Goal: Check status

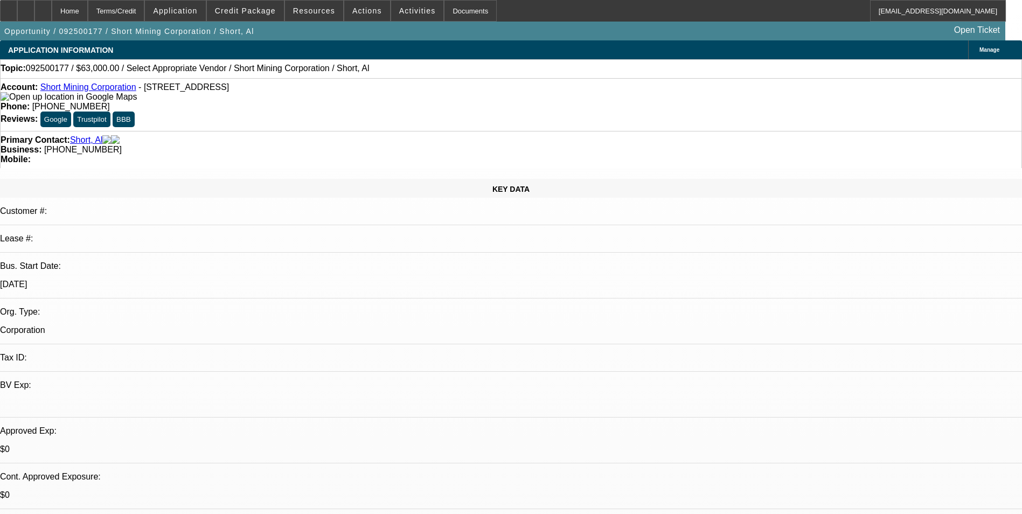
select select "0"
select select "2"
select select "0.1"
select select "4"
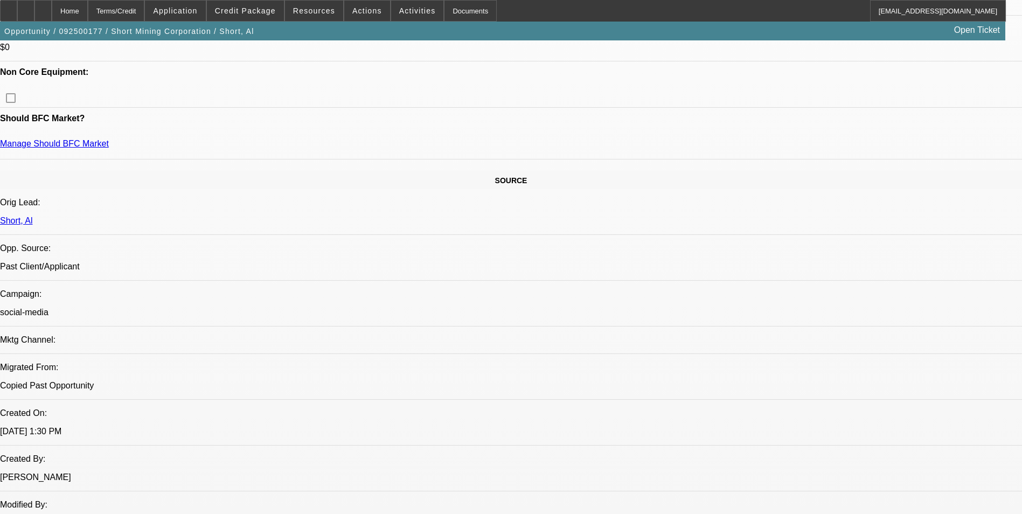
scroll to position [593, 0]
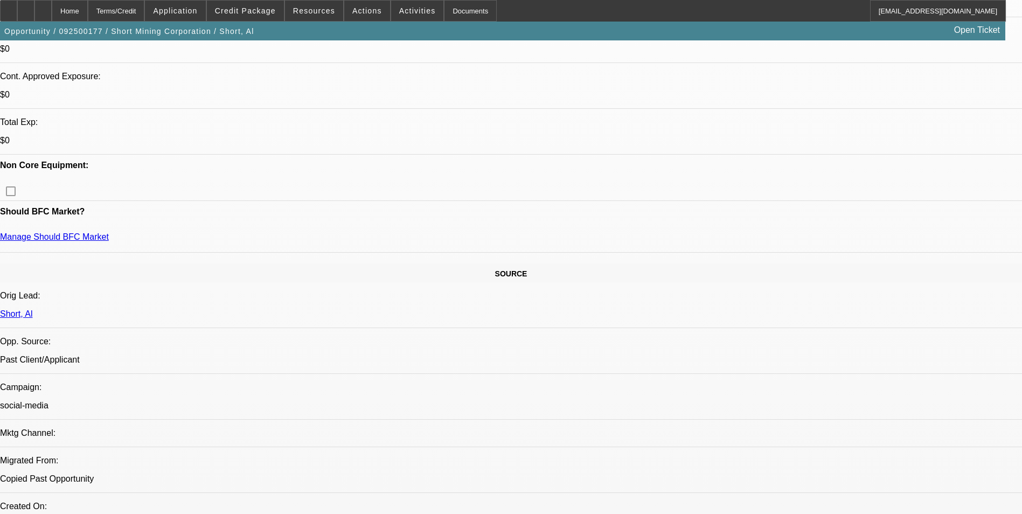
scroll to position [377, 0]
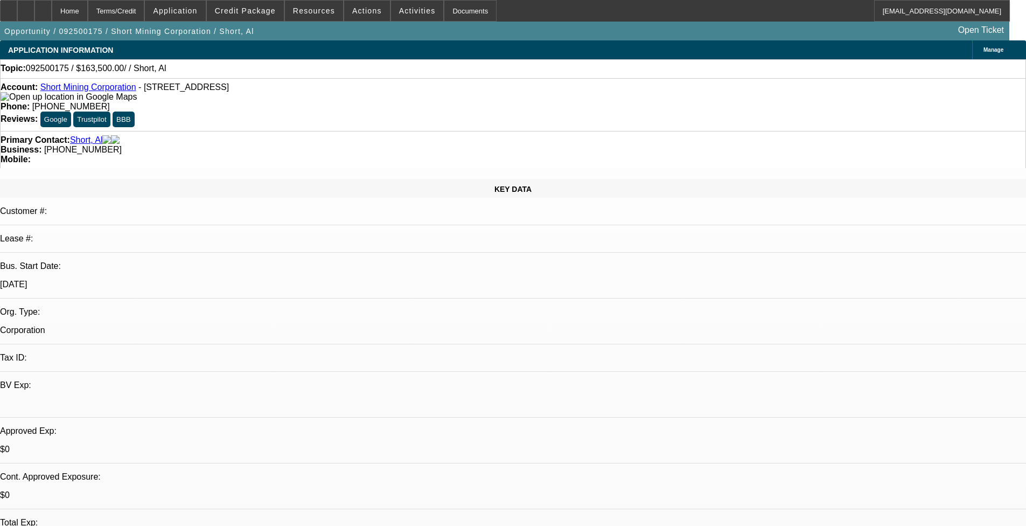
select select "0"
select select "2"
select select "0.1"
select select "4"
